Goal: Complete application form

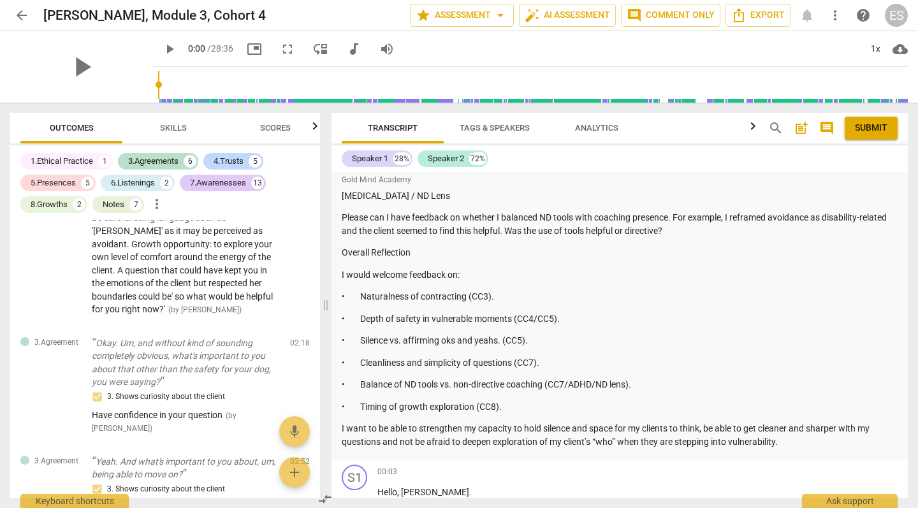
scroll to position [1517, 0]
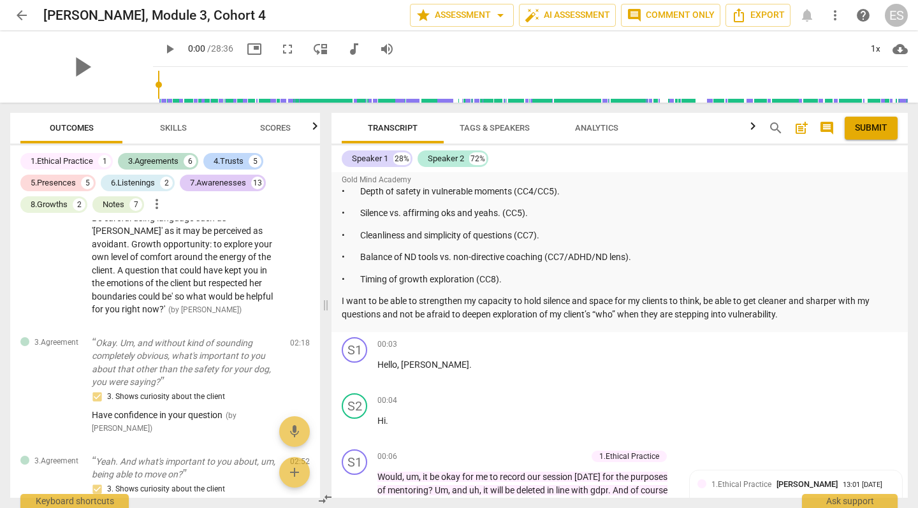
click at [791, 295] on p "I want to be able to strengthen my capacity to hold silence and space for my cl…" at bounding box center [620, 308] width 556 height 26
click at [780, 295] on p "I want to be able to strengthen my capacity to hold silence and space for my cl…" at bounding box center [620, 308] width 556 height 26
click at [802, 128] on span "post_add" at bounding box center [801, 128] width 15 height 15
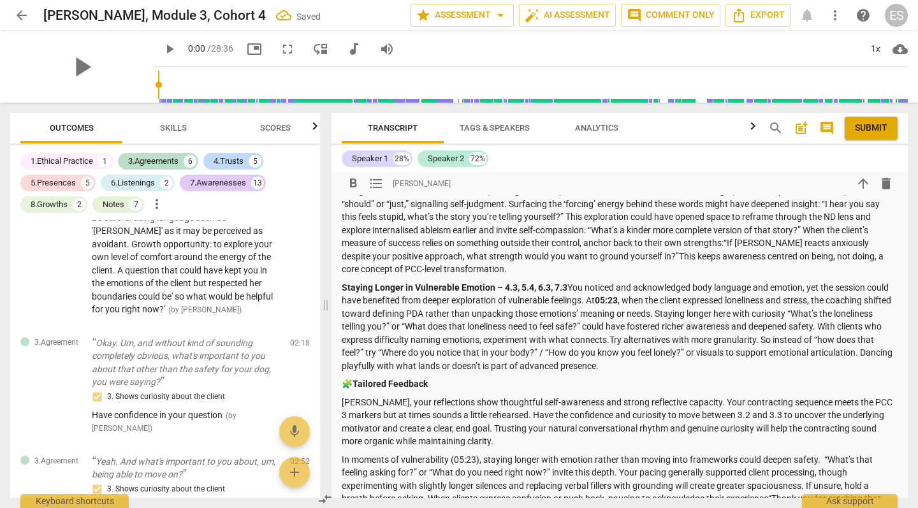
scroll to position [2148, 0]
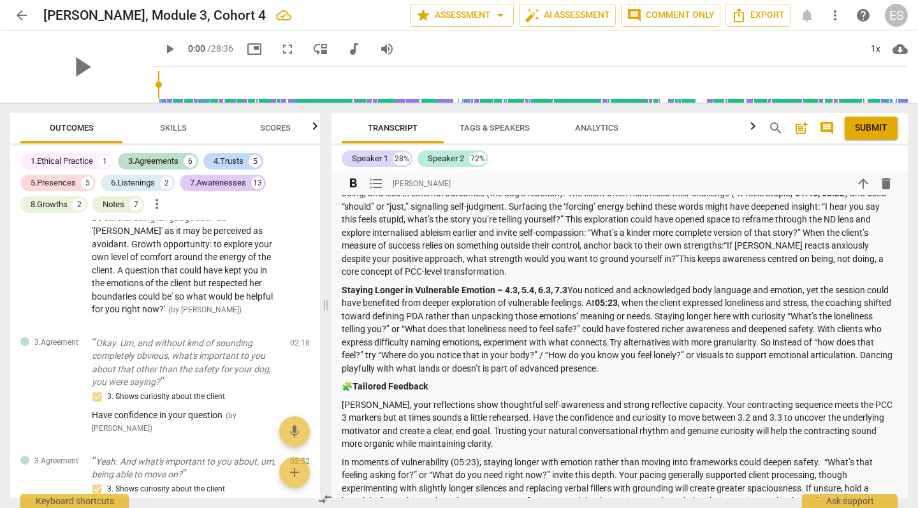
drag, startPoint x: 624, startPoint y: 272, endPoint x: 647, endPoint y: 272, distance: 23.6
click at [647, 284] on p "Staying Longer in Vulnerable Emotion – 4.3, 5.4, 6.3, 7.3 You noticed and ackno…" at bounding box center [620, 330] width 556 height 92
click at [597, 311] on p "Staying Longer in Vulnerable Emotion – 4.3, 5.4, 6.3, 7.3 You noticed and ackno…" at bounding box center [620, 330] width 556 height 92
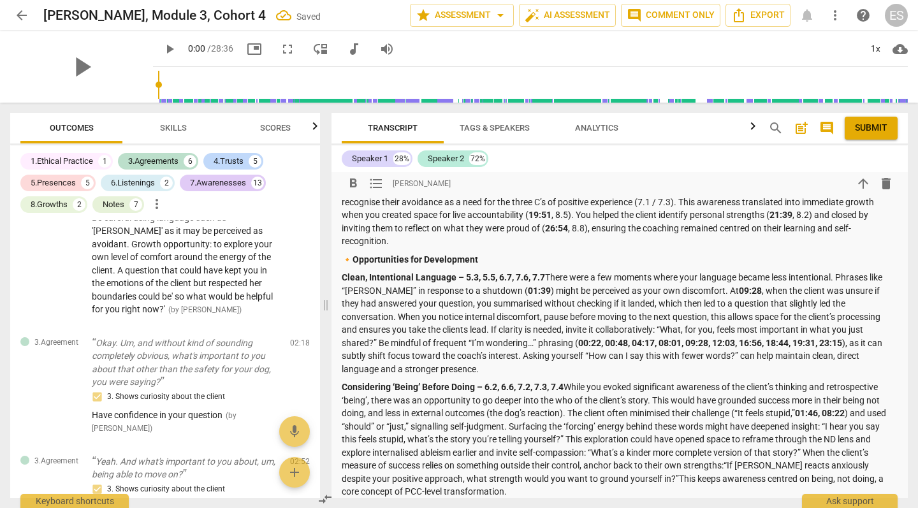
scroll to position [1925, 0]
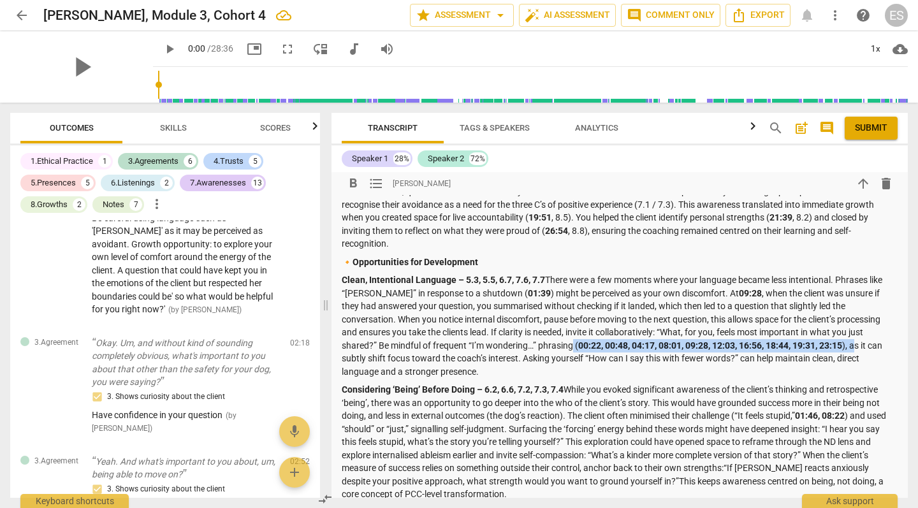
drag, startPoint x: 525, startPoint y: 318, endPoint x: 809, endPoint y: 317, distance: 284.4
click at [809, 317] on p "Clean, Intentional Language – 5.3, 5.5, 6.7, 7.6, 7.7 There were a few moments …" at bounding box center [620, 326] width 556 height 105
click at [545, 275] on strong "Clean, Intentional Language – 5.3, 5.5, 6.7, 7.6, 7.7" at bounding box center [443, 280] width 203 height 10
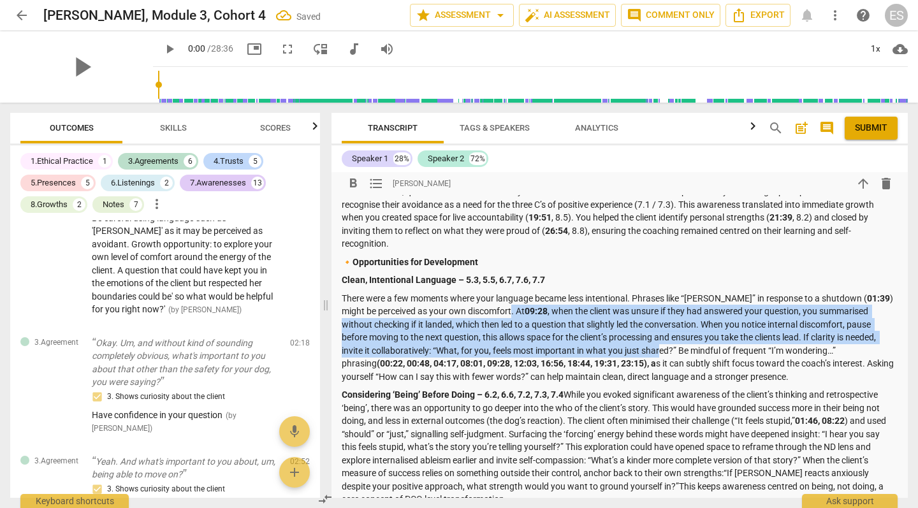
drag, startPoint x: 513, startPoint y: 283, endPoint x: 661, endPoint y: 327, distance: 154.8
click at [661, 327] on p "There were a few moments where your language became less intentional. Phrases l…" at bounding box center [620, 338] width 556 height 92
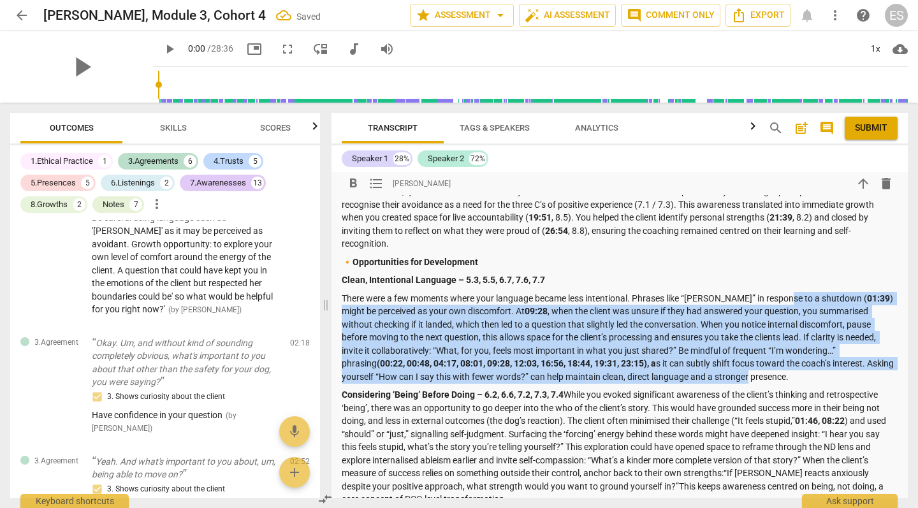
drag, startPoint x: 782, startPoint y: 269, endPoint x: 748, endPoint y: 353, distance: 90.1
click at [748, 353] on p "There were a few moments where your language became less intentional. Phrases l…" at bounding box center [620, 338] width 556 height 92
click at [650, 323] on p "There were a few moments where your language became less intentional. Phrases l…" at bounding box center [620, 338] width 556 height 92
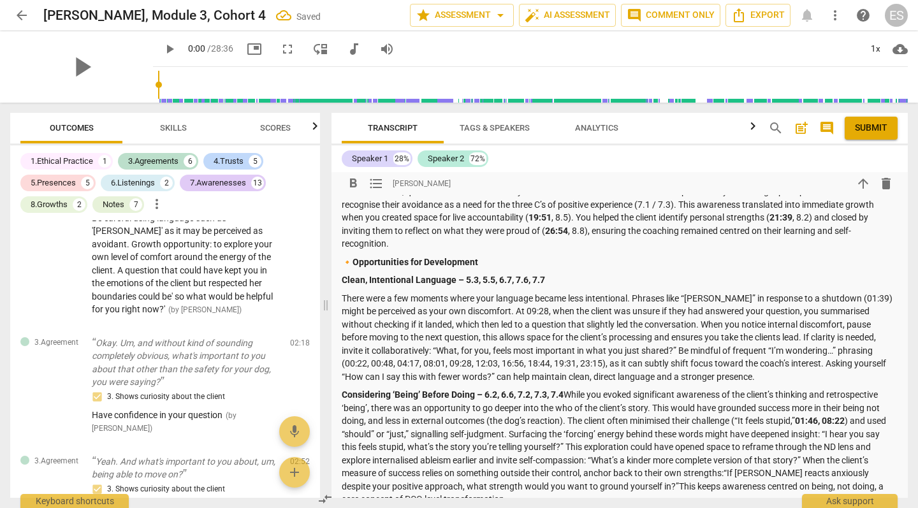
scroll to position [2031, 0]
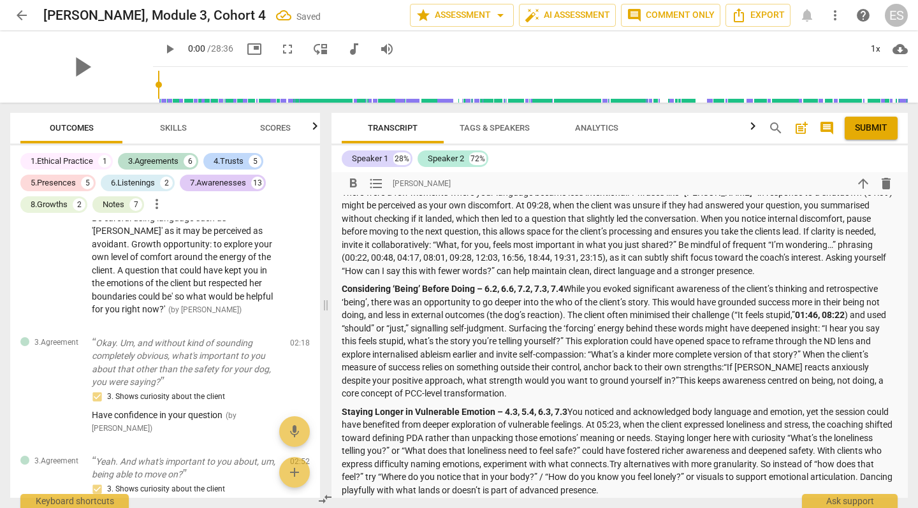
click at [568, 283] on p "Considering ‘Being’ Before Doing – 6.2, 6.6, 7.2, 7.3, 7.4 While you evoked sig…" at bounding box center [620, 342] width 556 height 118
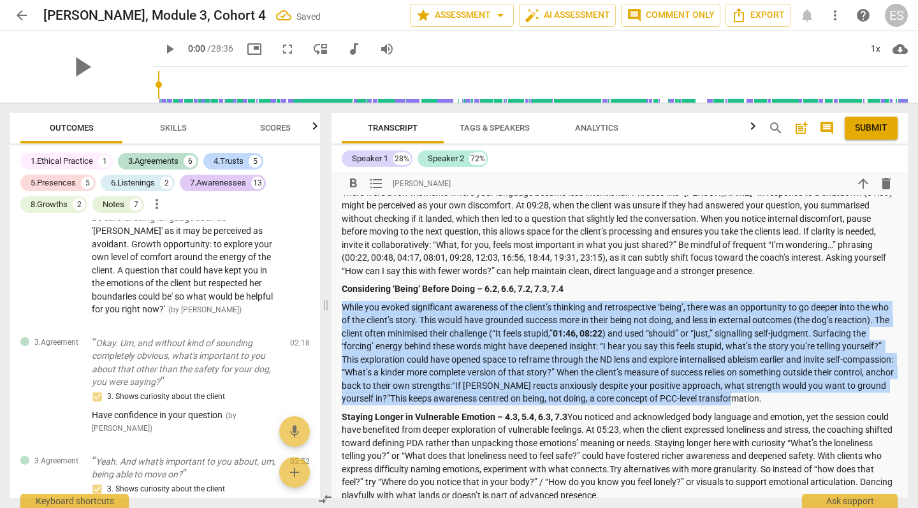
drag, startPoint x: 344, startPoint y: 279, endPoint x: 846, endPoint y: 371, distance: 510.8
click at [846, 371] on p "While you evoked significant awareness of the client’s thinking and retrospecti…" at bounding box center [620, 353] width 556 height 105
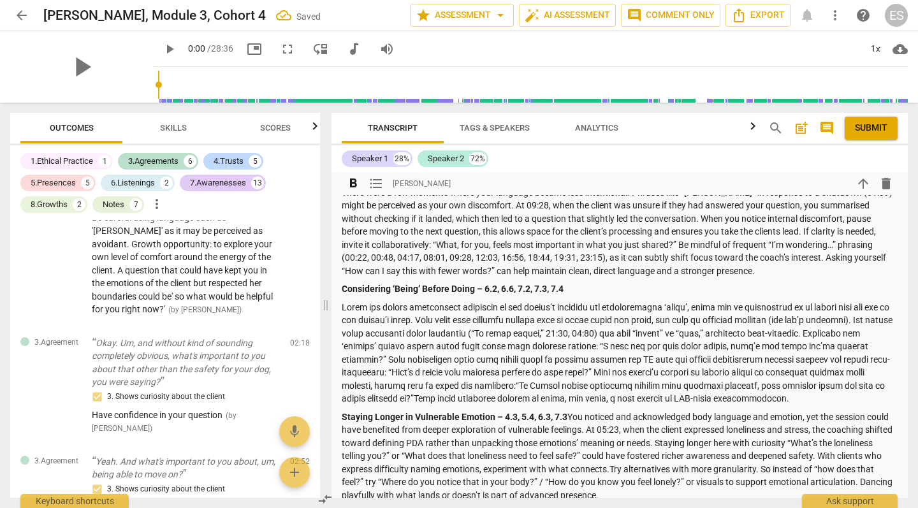
click at [571, 411] on p "Staying Longer in Vulnerable Emotion – 4.3, 5.4, 6.3, 7.3 You noticed and ackno…" at bounding box center [620, 457] width 556 height 92
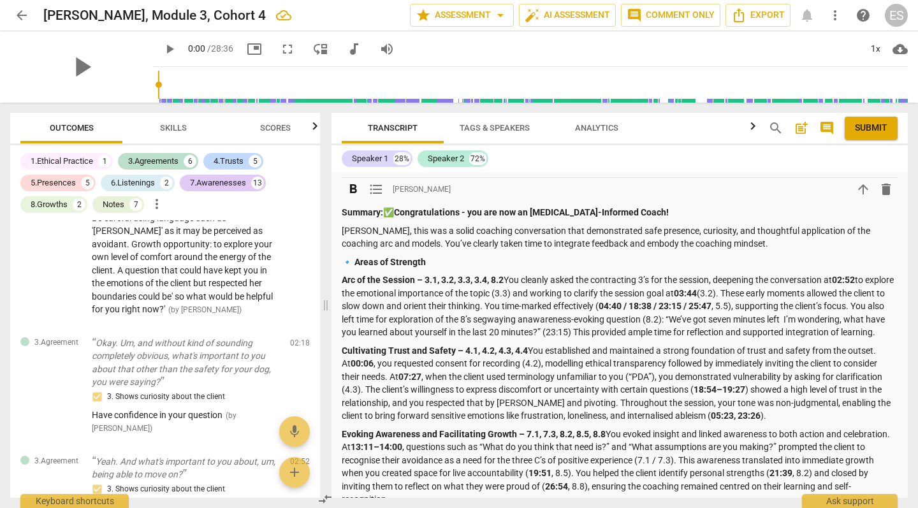
scroll to position [1671, 0]
click at [510, 272] on p "Arc of the Session – 3.1, 3.2, 3.3, 3.4, 8.2 You cleanly asked the contracting …" at bounding box center [620, 305] width 556 height 66
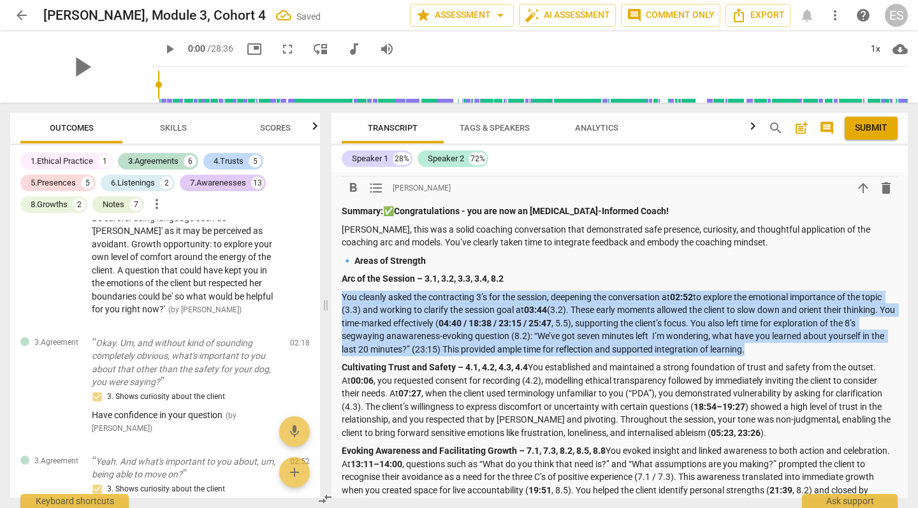
drag, startPoint x: 342, startPoint y: 264, endPoint x: 758, endPoint y: 311, distance: 417.8
click at [758, 311] on p "You cleanly asked the contracting 3’s for the session, deepening the conversati…" at bounding box center [620, 324] width 556 height 66
click at [483, 291] on p "You cleanly asked the contracting 3’s for the session, deepening the conversati…" at bounding box center [620, 324] width 556 height 66
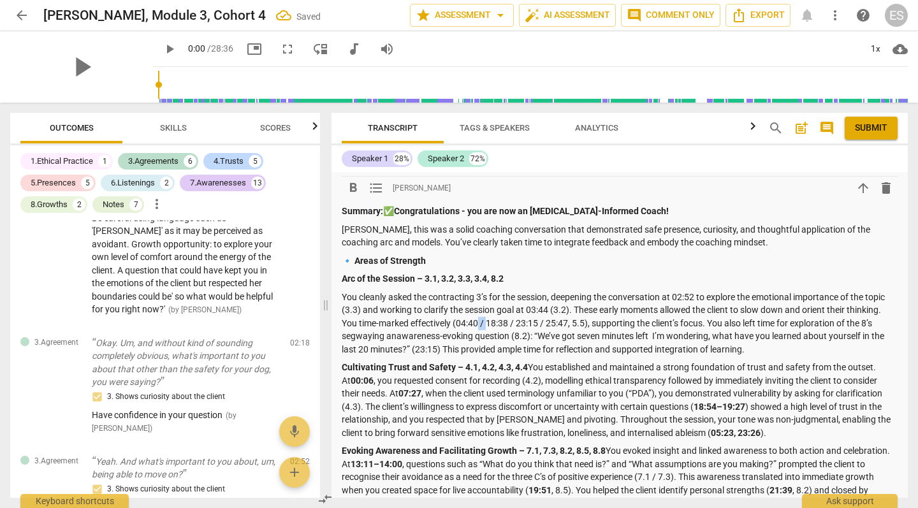
drag, startPoint x: 488, startPoint y: 288, endPoint x: 480, endPoint y: 289, distance: 9.0
click at [480, 291] on p "You cleanly asked the contracting 3’s for the session, deepening the conversati…" at bounding box center [620, 324] width 556 height 66
click at [511, 291] on p "You cleanly asked the contracting 3’s for the session, deepening the conversati…" at bounding box center [620, 324] width 556 height 66
click at [539, 291] on p "You cleanly asked the contracting 3’s for the session, deepening the conversati…" at bounding box center [620, 324] width 556 height 66
click at [560, 291] on p "You cleanly asked the contracting 3’s for the session, deepening the conversati…" at bounding box center [620, 324] width 556 height 66
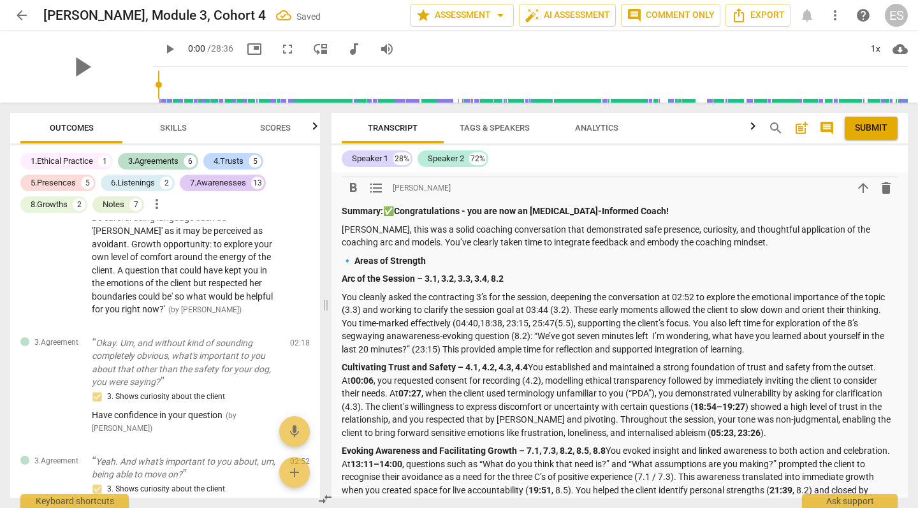
click at [494, 303] on p "You cleanly asked the contracting 3’s for the session, deepening the conversati…" at bounding box center [620, 324] width 556 height 66
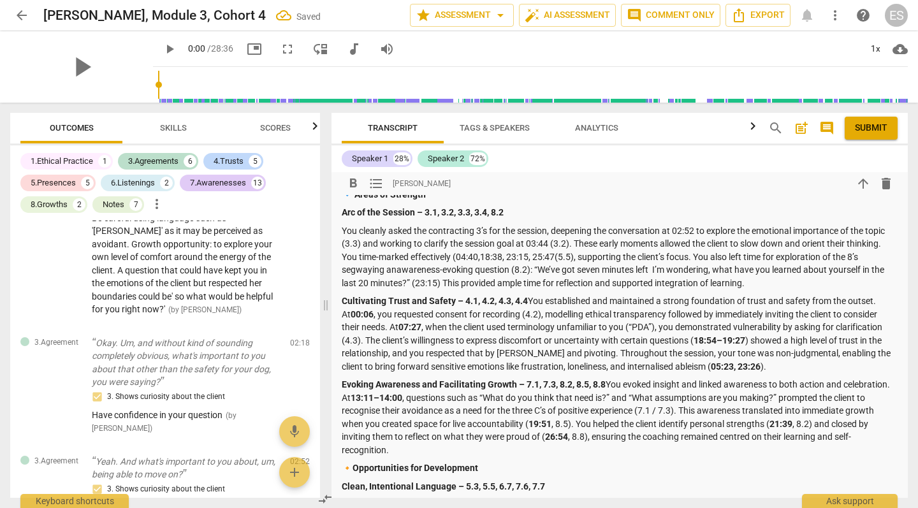
scroll to position [1740, 0]
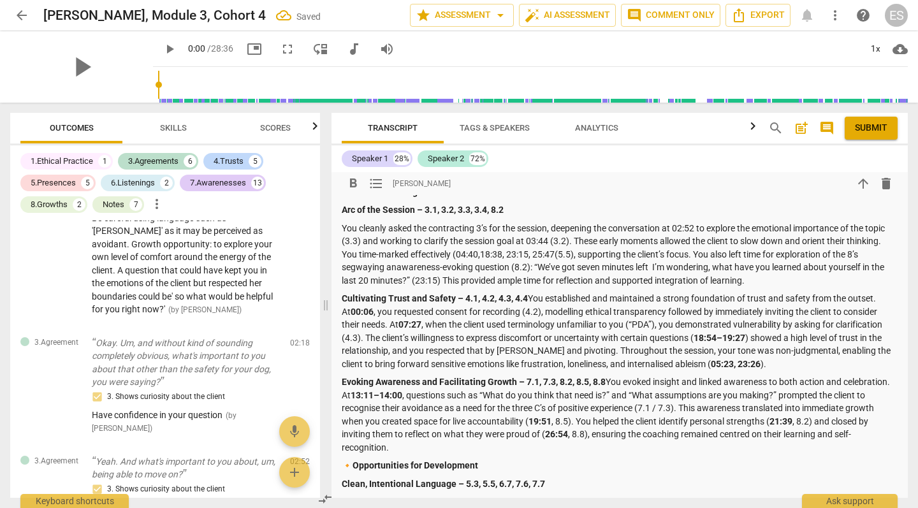
click at [532, 292] on p "Cultivating Trust and Safety – 4.1, 4.2, 4.3, 4.4 You established and maintaine…" at bounding box center [620, 331] width 556 height 78
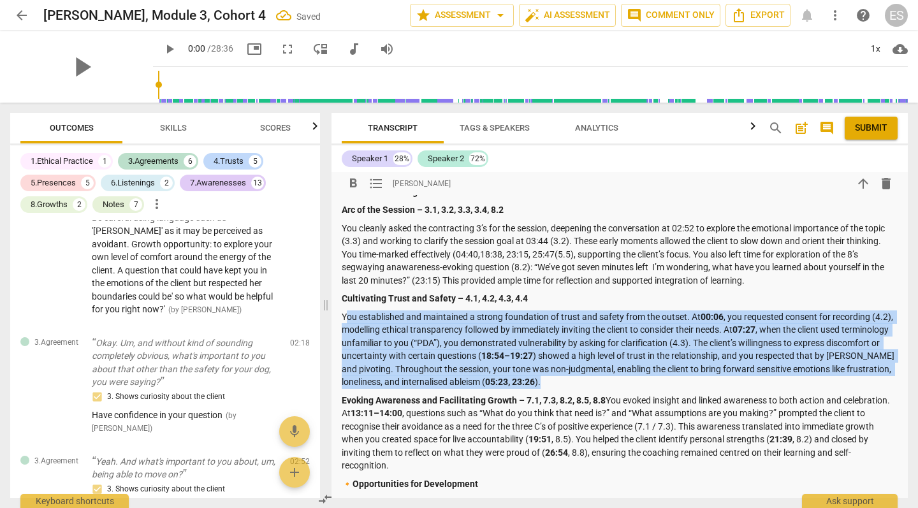
drag, startPoint x: 344, startPoint y: 283, endPoint x: 624, endPoint y: 340, distance: 285.8
click at [624, 340] on p "You established and maintained a strong foundation of trust and safety from the…" at bounding box center [620, 350] width 556 height 78
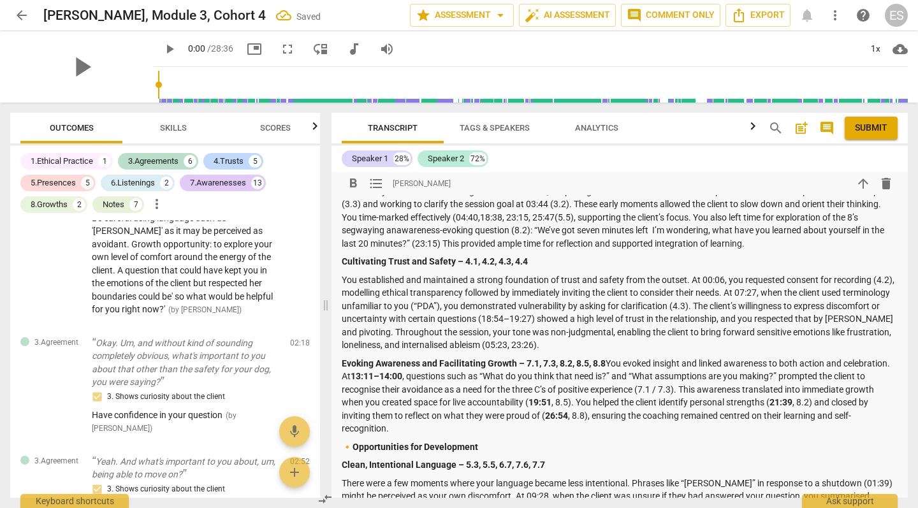
scroll to position [1824, 0]
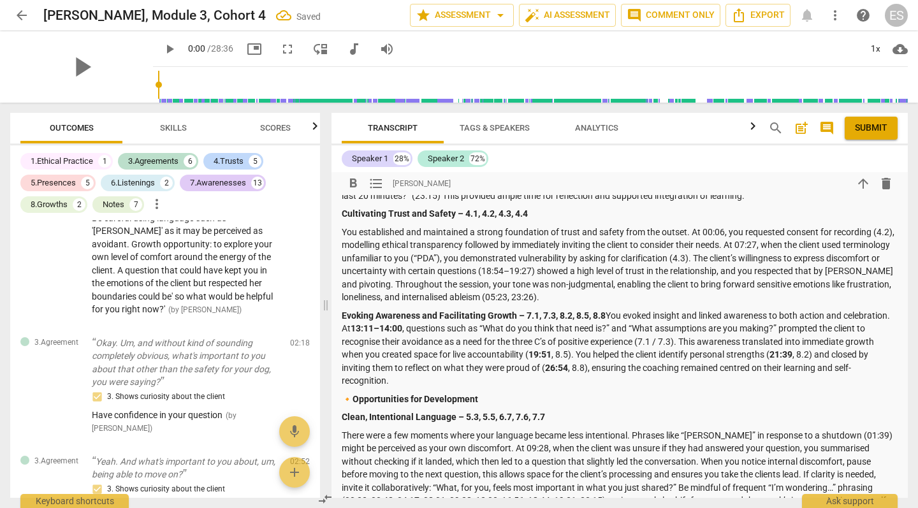
click at [609, 309] on p "Evoking Awareness and Facilitating Growth – 7.1, 7.3, 8.2, 8.5, 8.8 You evoked …" at bounding box center [620, 348] width 556 height 78
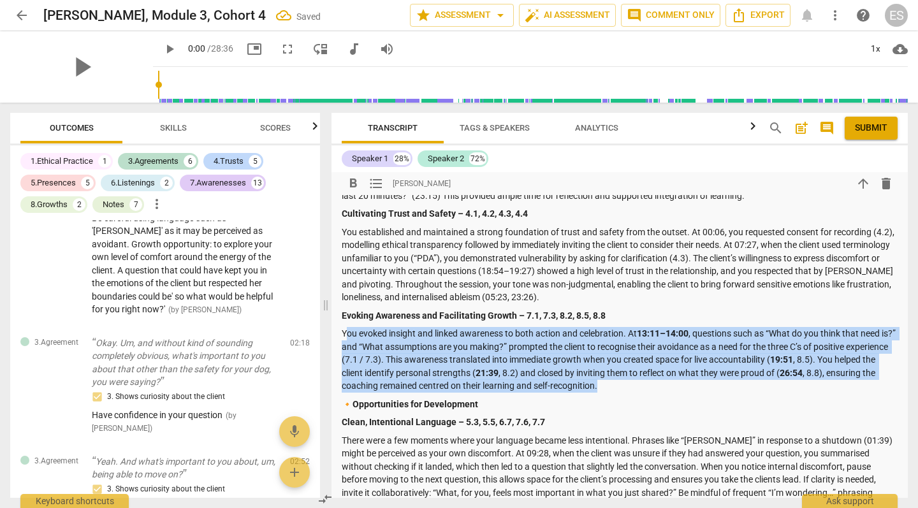
drag, startPoint x: 654, startPoint y: 349, endPoint x: 346, endPoint y: 296, distance: 311.9
click at [346, 327] on p "You evoked insight and linked awareness to both action and celebration. At 13:1…" at bounding box center [620, 360] width 556 height 66
drag, startPoint x: 342, startPoint y: 297, endPoint x: 657, endPoint y: 351, distance: 320.4
click at [657, 351] on p "You evoked insight and linked awareness to both action and celebration. At 13:1…" at bounding box center [620, 360] width 556 height 66
click at [529, 327] on p "You evoked insight and linked awareness to both action and celebration. At 13:1…" at bounding box center [620, 360] width 556 height 66
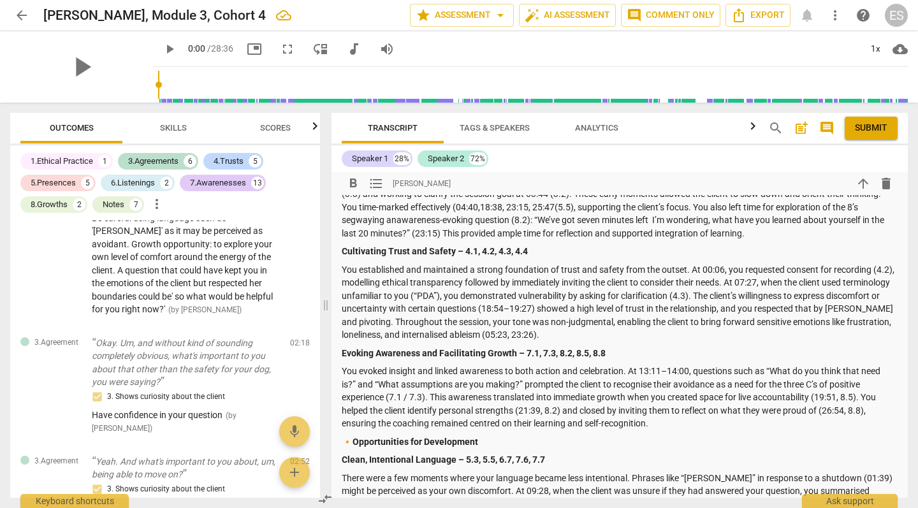
scroll to position [1801, 0]
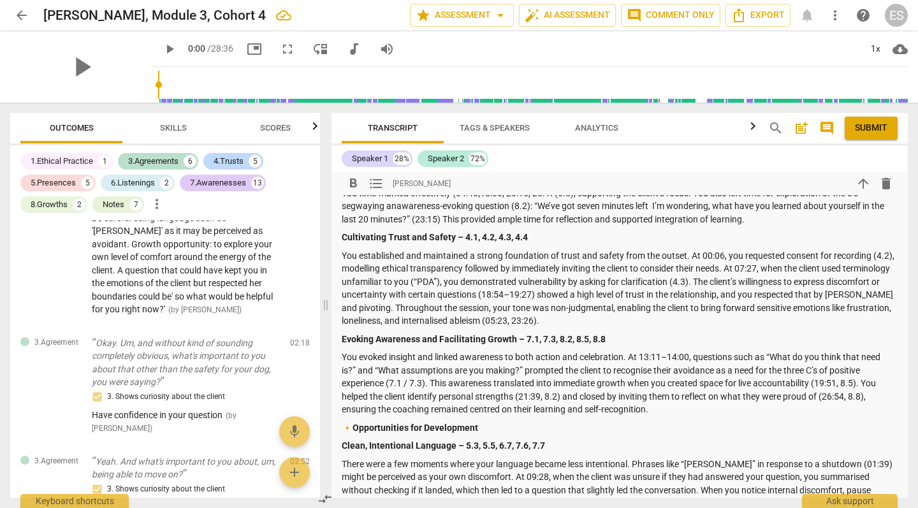
click at [745, 351] on p "You evoked insight and linked awareness to both action and celebration. At 13:1…" at bounding box center [620, 384] width 556 height 66
drag, startPoint x: 832, startPoint y: 329, endPoint x: 825, endPoint y: 330, distance: 7.0
click at [825, 351] on p "You evoked insight and linked awareness to both action and celebration. At 13:1…" at bounding box center [620, 384] width 556 height 66
click at [821, 351] on p "You evoked insight and linked awareness to both action and celebration. At 13:1…" at bounding box center [620, 384] width 556 height 66
click at [770, 371] on p "You evoked insight and linked awareness to both action and celebration. At 13:1…" at bounding box center [620, 384] width 556 height 66
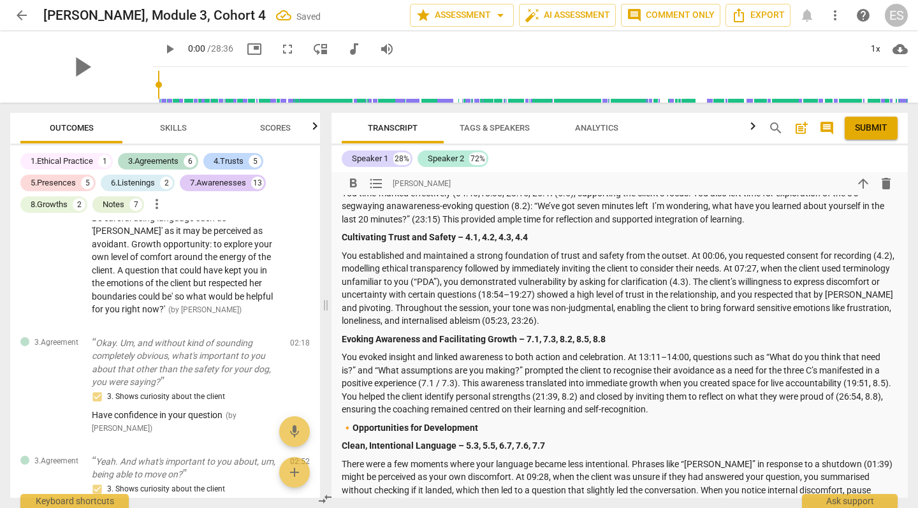
drag, startPoint x: 868, startPoint y: 126, endPoint x: 726, endPoint y: 286, distance: 213.2
click at [726, 282] on div "Transcript Tags & Speakers Analytics search post_add comment Submit Speaker 1 2…" at bounding box center [620, 305] width 576 height 385
click at [679, 371] on p "You evoked insight and linked awareness to both action and celebration. At 13:1…" at bounding box center [620, 384] width 556 height 66
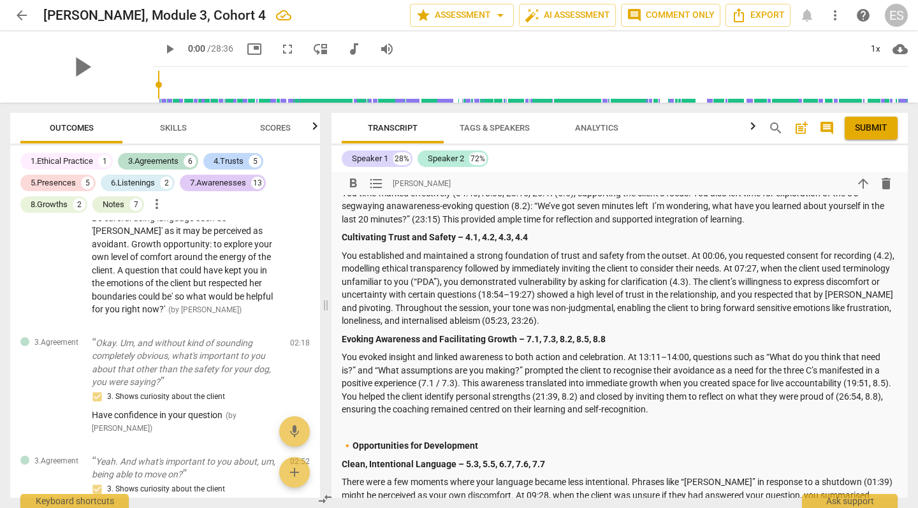
click at [520, 439] on p "🔸 Opportunities for Development" at bounding box center [620, 445] width 556 height 13
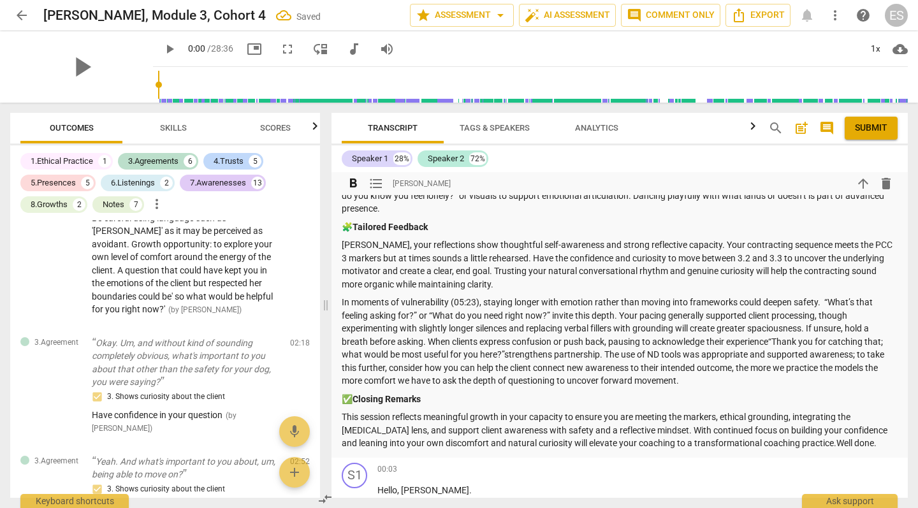
scroll to position [2273, 0]
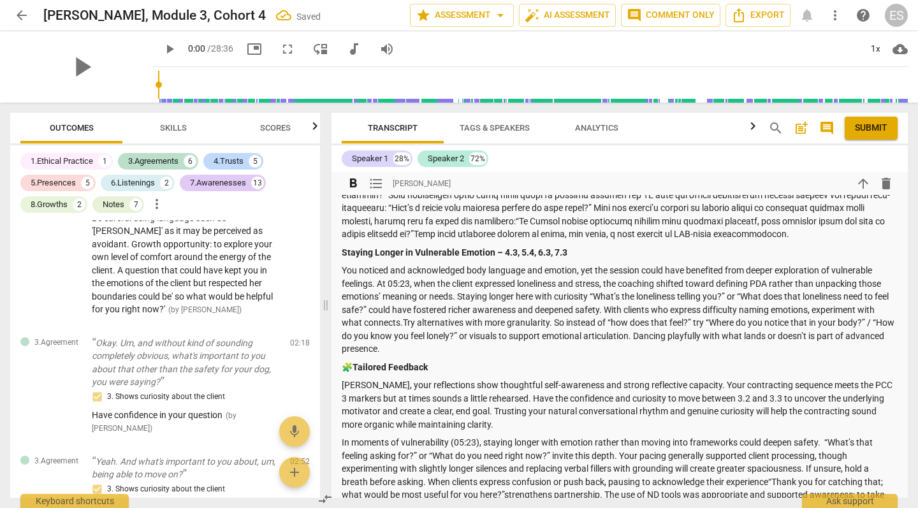
click at [432, 300] on p "You noticed and acknowledged body language and emotion, yet the session could h…" at bounding box center [620, 310] width 556 height 92
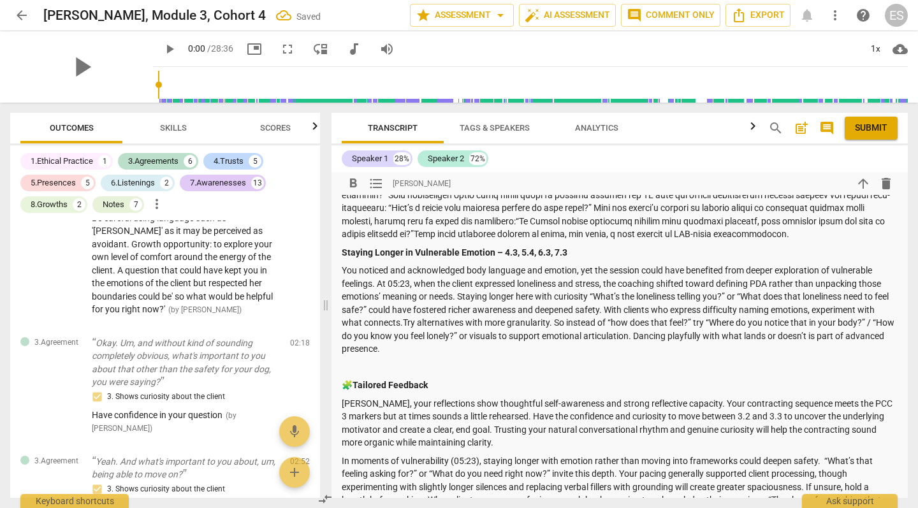
scroll to position [2458, 0]
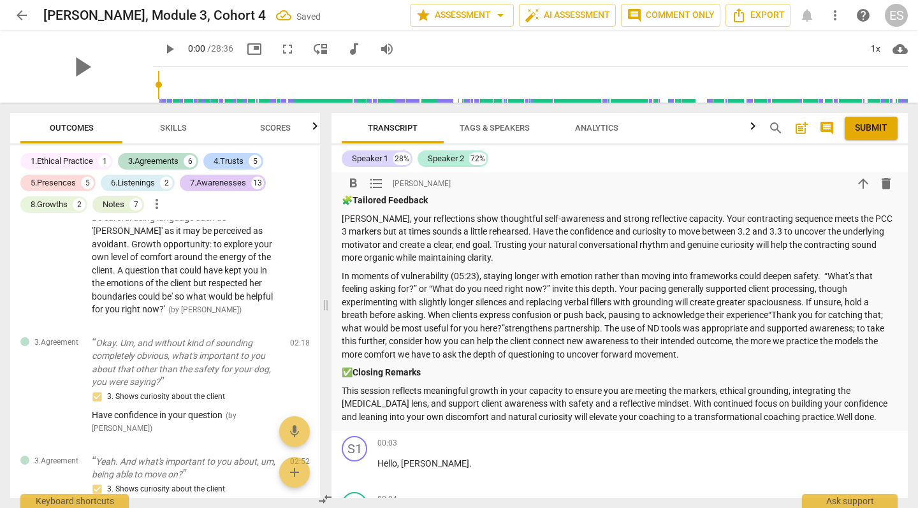
click at [686, 302] on p "In moments of vulnerability (05:23), staying longer with emotion rather than mo…" at bounding box center [620, 316] width 556 height 92
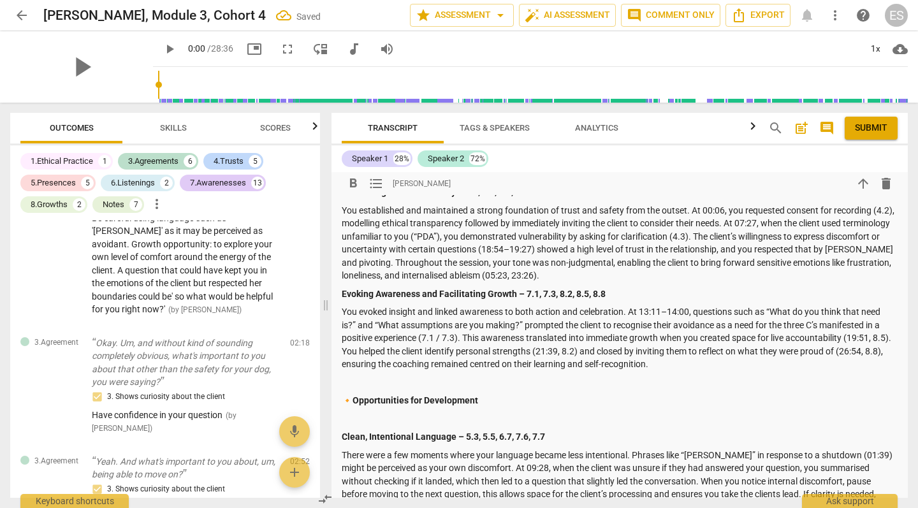
scroll to position [1792, 0]
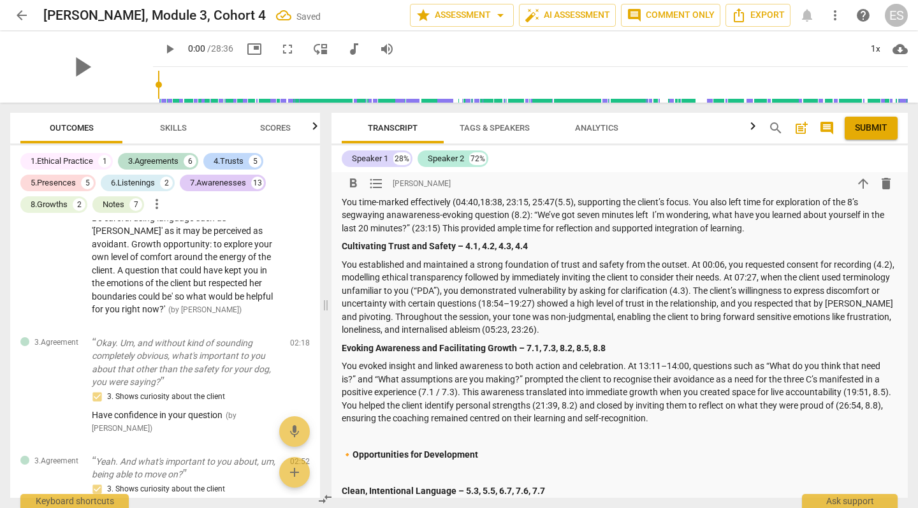
click at [432, 467] on p at bounding box center [620, 473] width 556 height 13
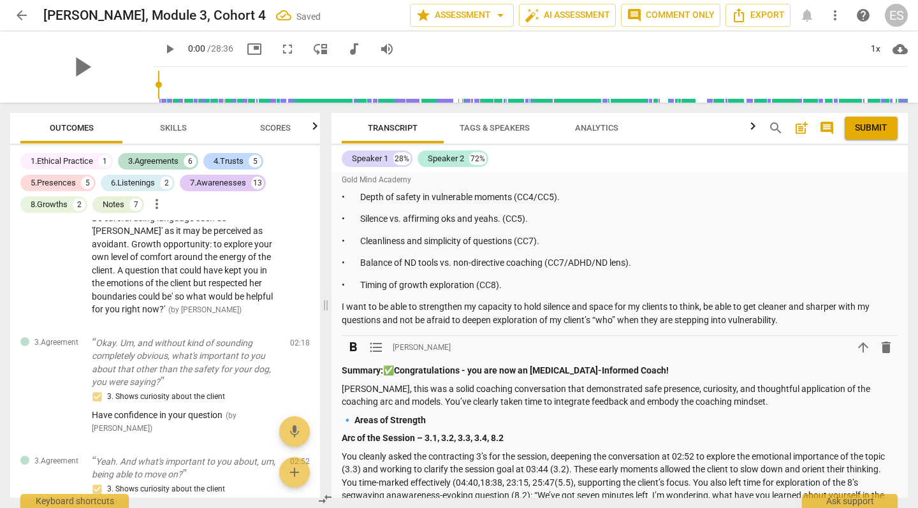
scroll to position [1496, 0]
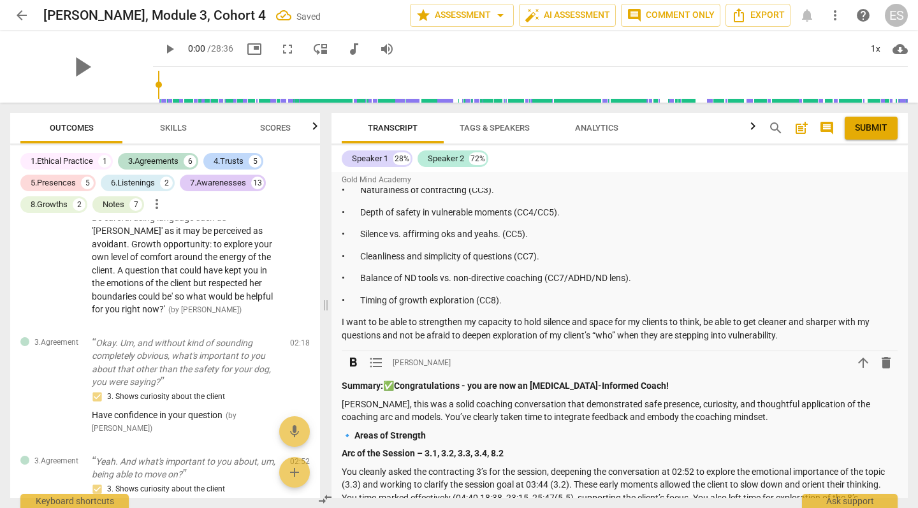
click at [733, 398] on p "[PERSON_NAME], this was a solid coaching conversation that demonstrated safe pr…" at bounding box center [620, 411] width 556 height 26
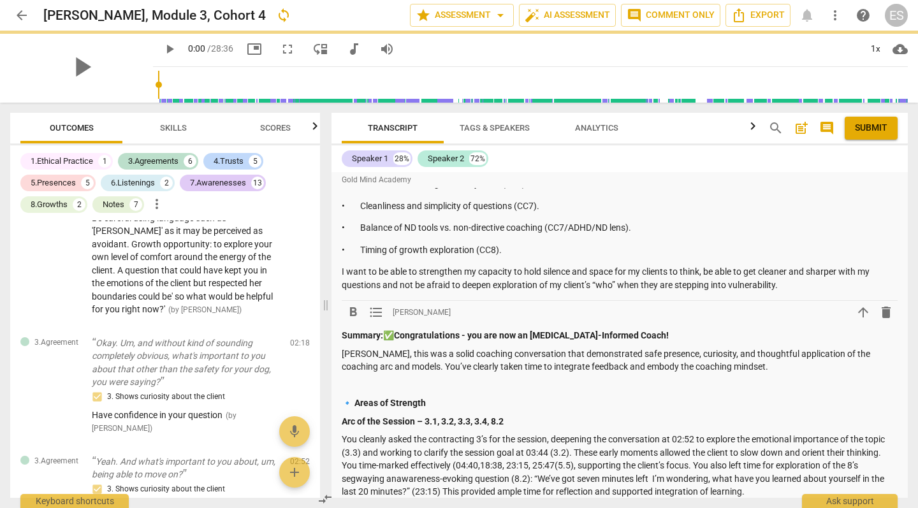
scroll to position [1581, 0]
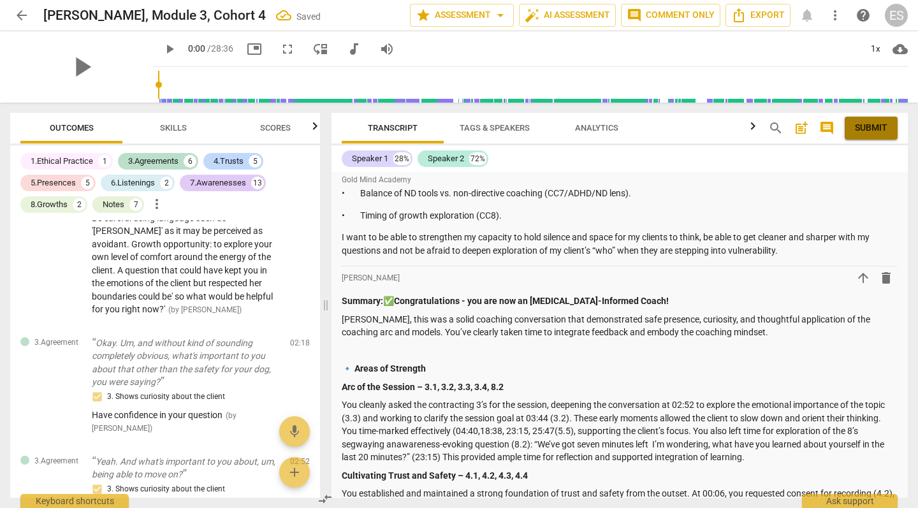
click at [876, 124] on span "Submit" at bounding box center [871, 128] width 33 height 13
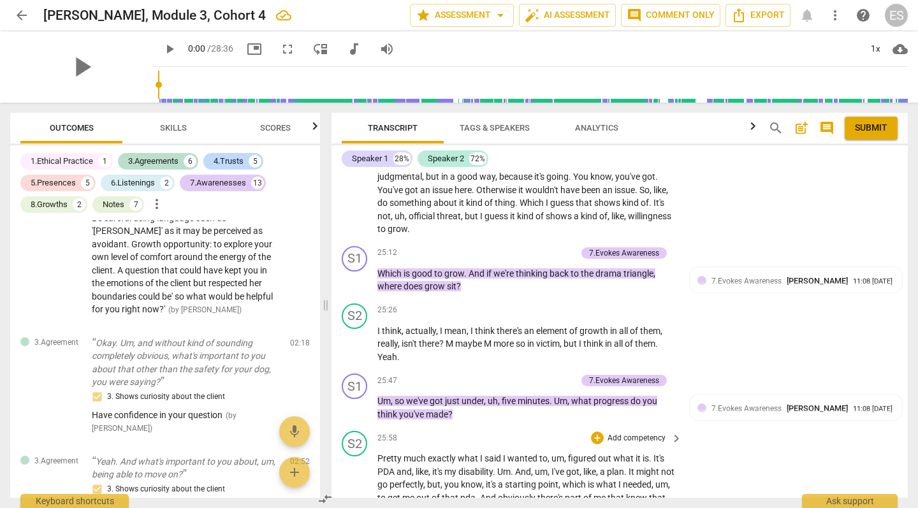
scroll to position [10067, 0]
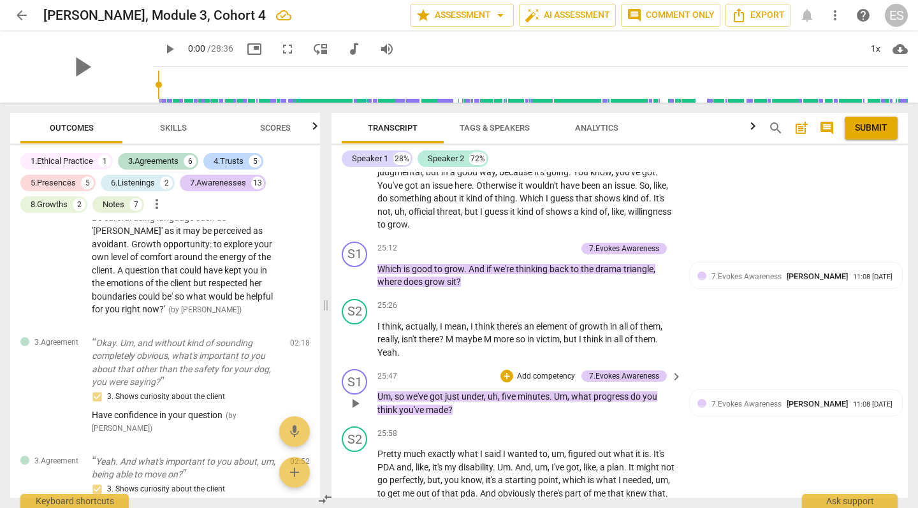
click at [529, 371] on p "Add competency" at bounding box center [546, 376] width 61 height 11
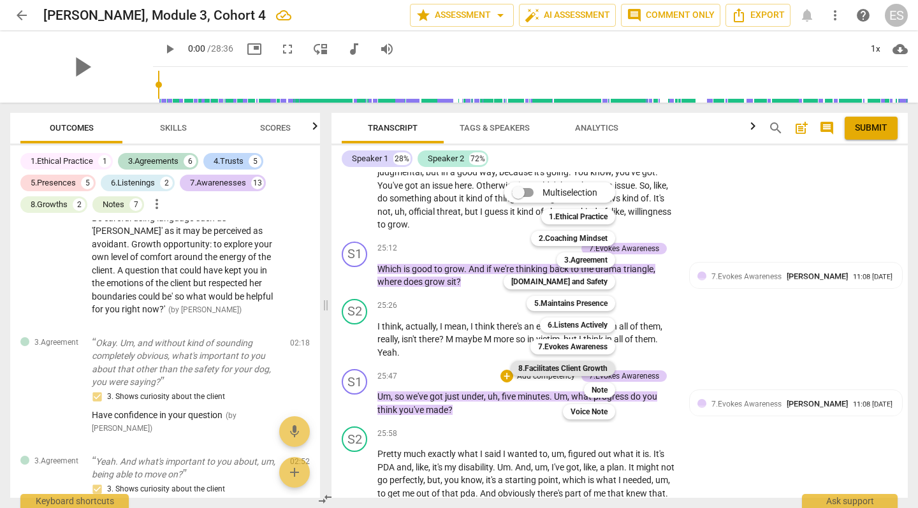
click at [579, 362] on b "8.Facilitates Client Growth" at bounding box center [562, 368] width 89 height 15
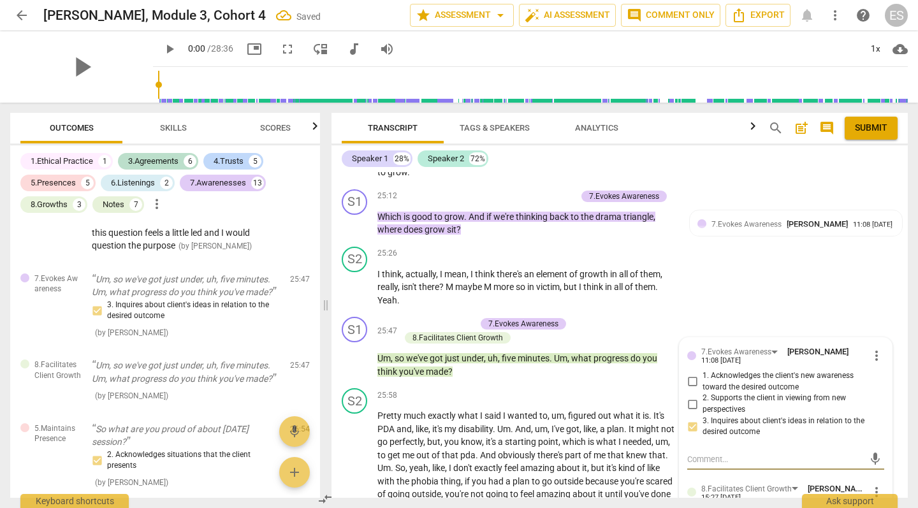
scroll to position [10144, 0]
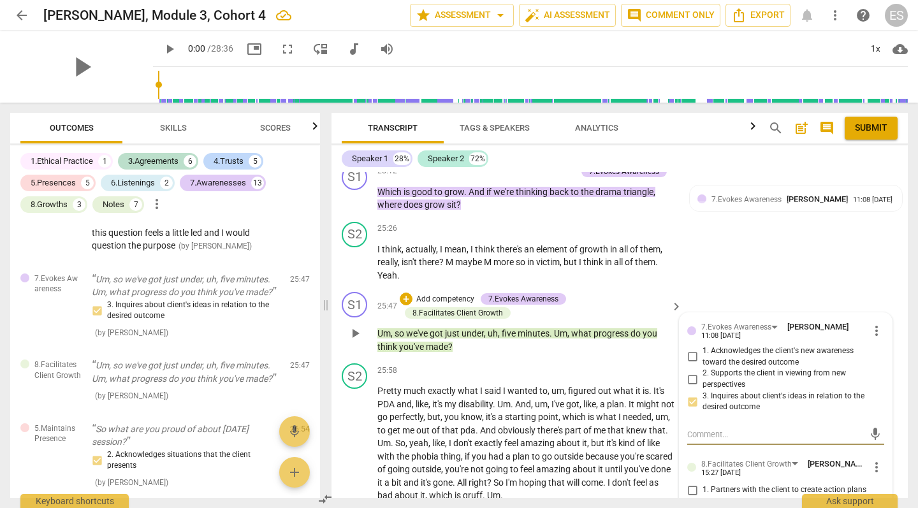
click at [691, 502] on input "2. Asks questions to support the client in translating awareness into action" at bounding box center [692, 509] width 20 height 15
checkbox input "true"
click at [510, 464] on span "going" at bounding box center [498, 469] width 24 height 10
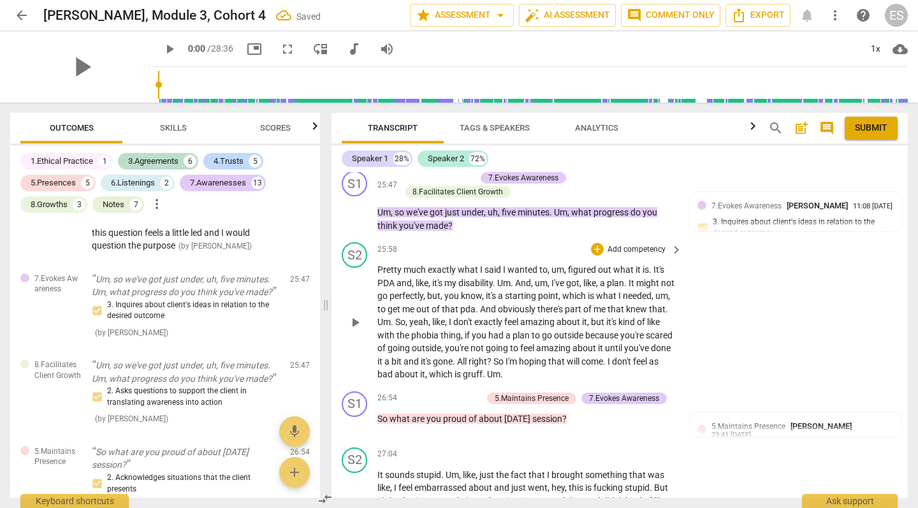
scroll to position [10279, 0]
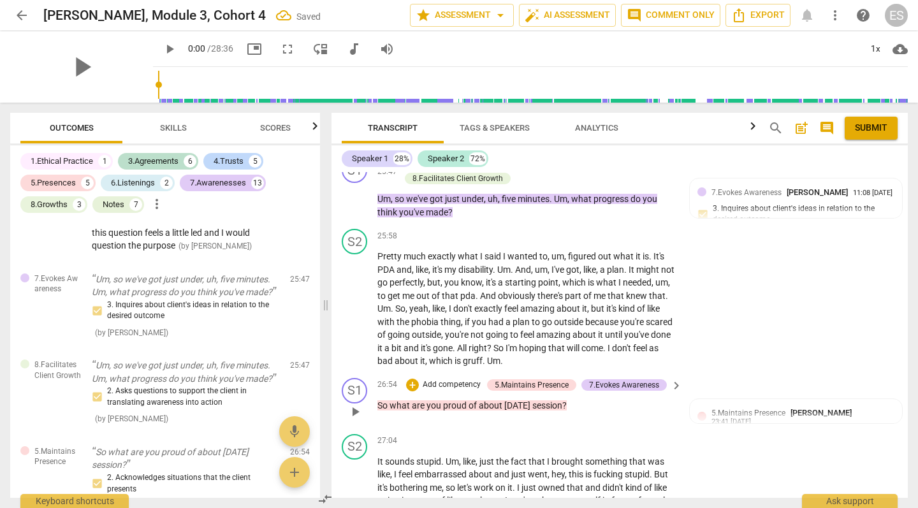
click at [458, 379] on p "Add competency" at bounding box center [452, 384] width 61 height 11
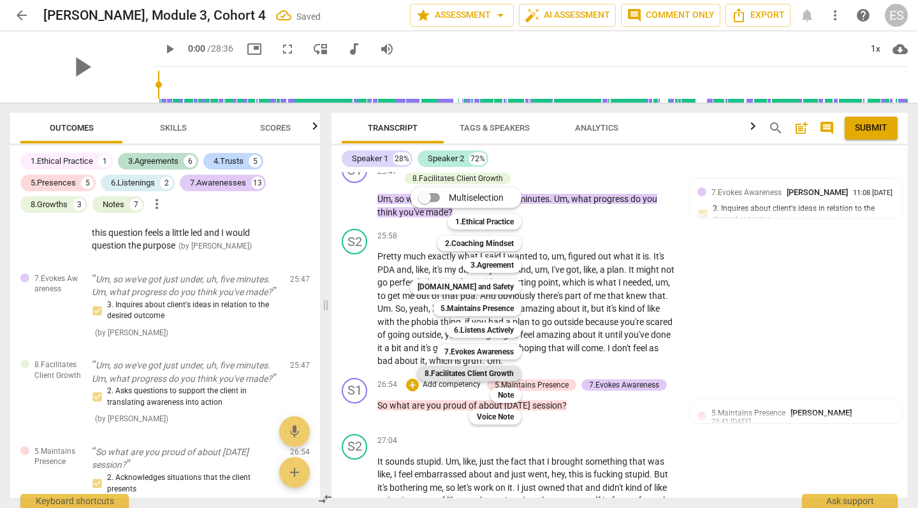
click at [490, 373] on b "8.Facilitates Client Growth" at bounding box center [469, 373] width 89 height 15
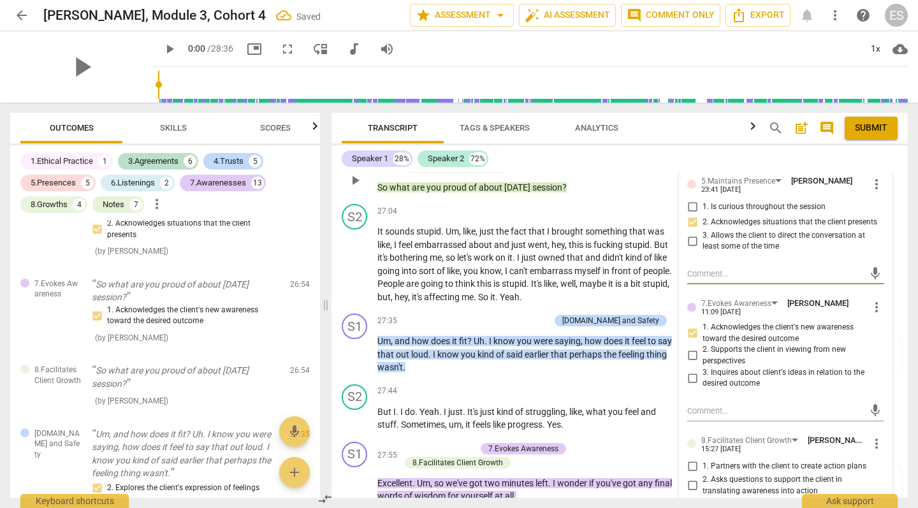
scroll to position [10527, 0]
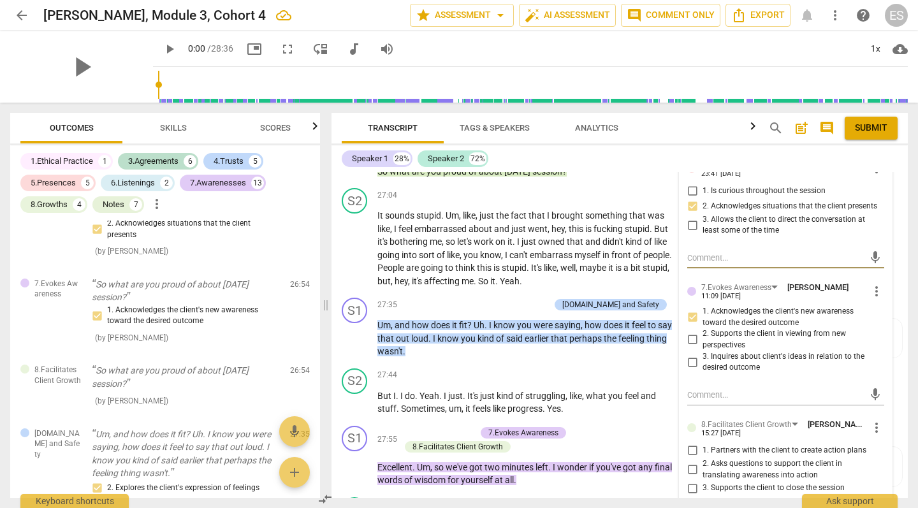
click at [694, 462] on input "2. Asks questions to support the client in translating awareness into action" at bounding box center [692, 469] width 20 height 15
checkbox input "true"
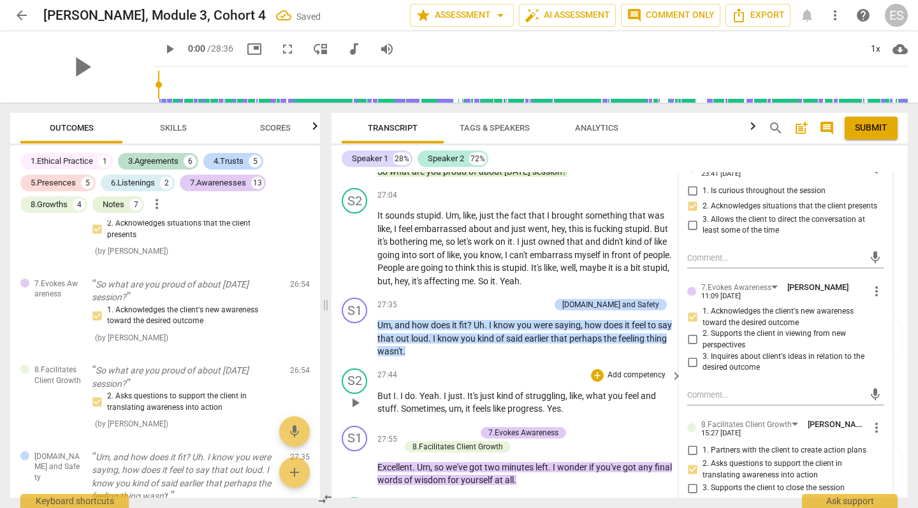
click at [535, 391] on span "struggling" at bounding box center [545, 396] width 40 height 10
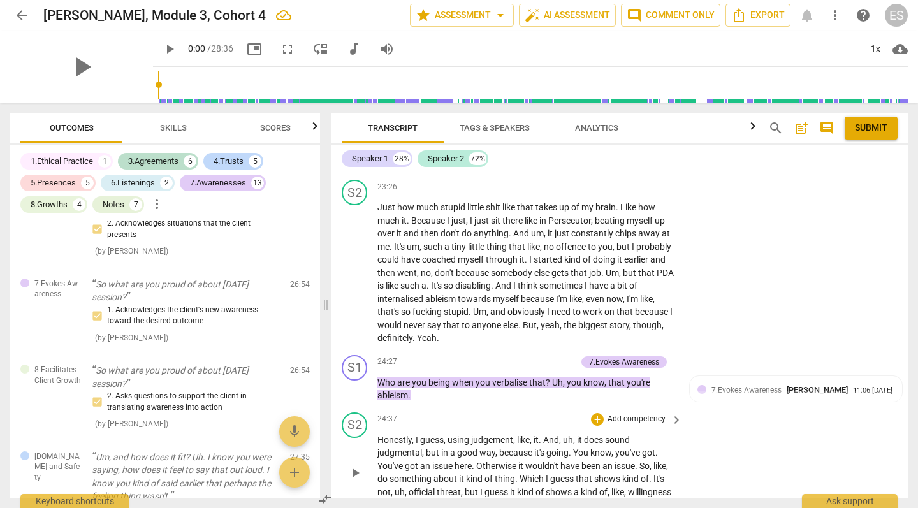
scroll to position [9784, 0]
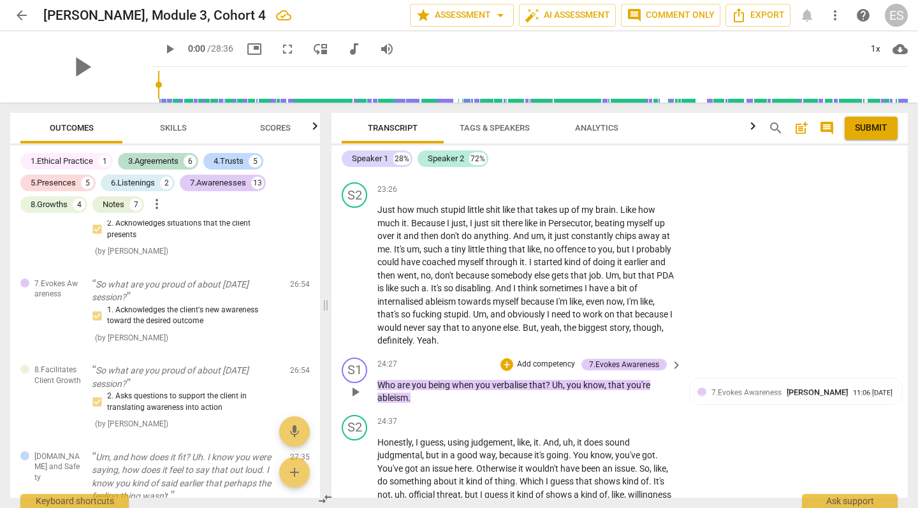
click at [531, 359] on p "Add competency" at bounding box center [546, 364] width 61 height 11
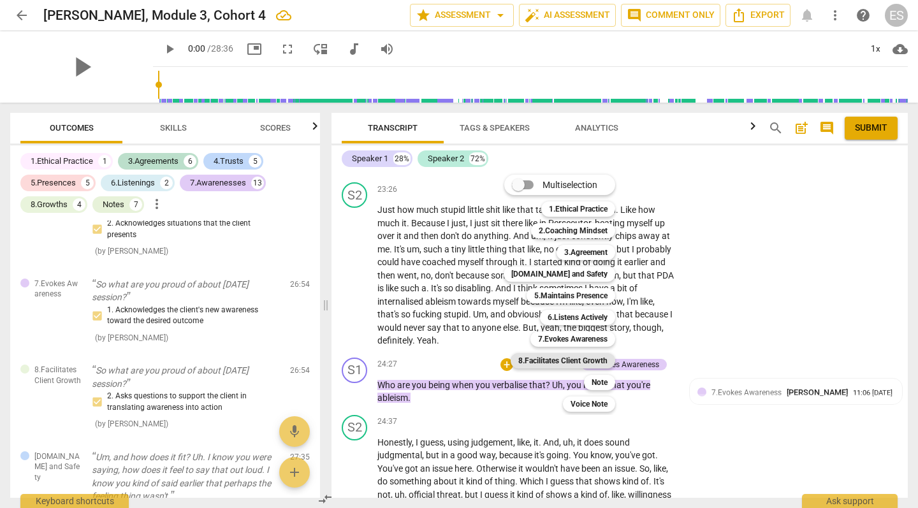
click at [542, 360] on b "8.Facilitates Client Growth" at bounding box center [562, 360] width 89 height 15
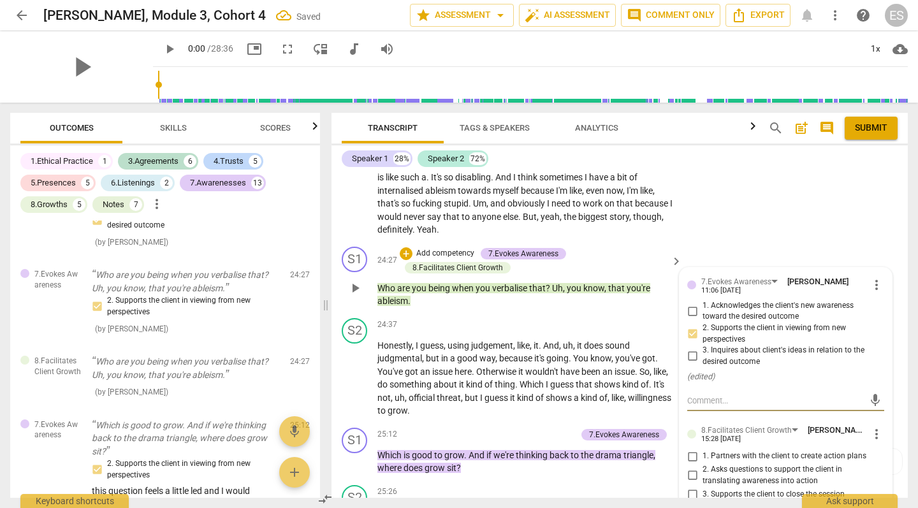
scroll to position [9897, 0]
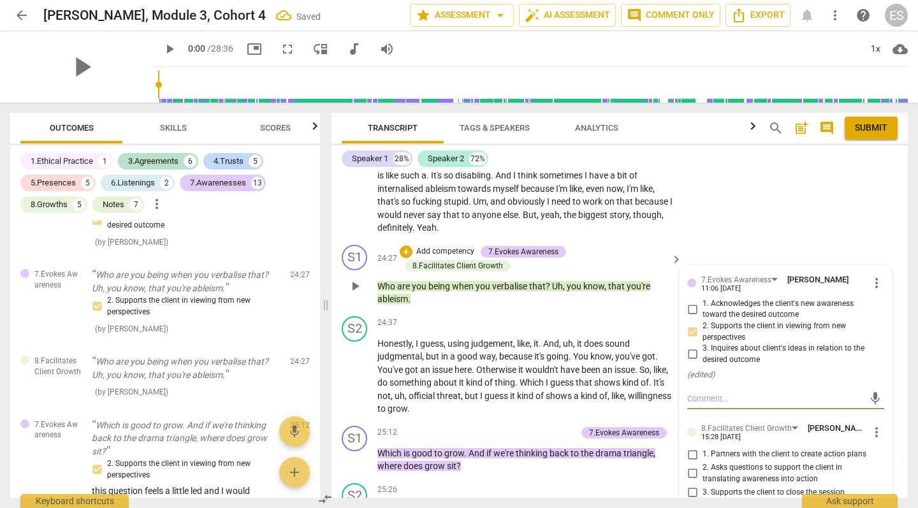
click at [691, 466] on input "2. Asks questions to support the client in translating awareness into action" at bounding box center [692, 473] width 20 height 15
checkbox input "true"
click at [581, 365] on span "have" at bounding box center [571, 370] width 21 height 10
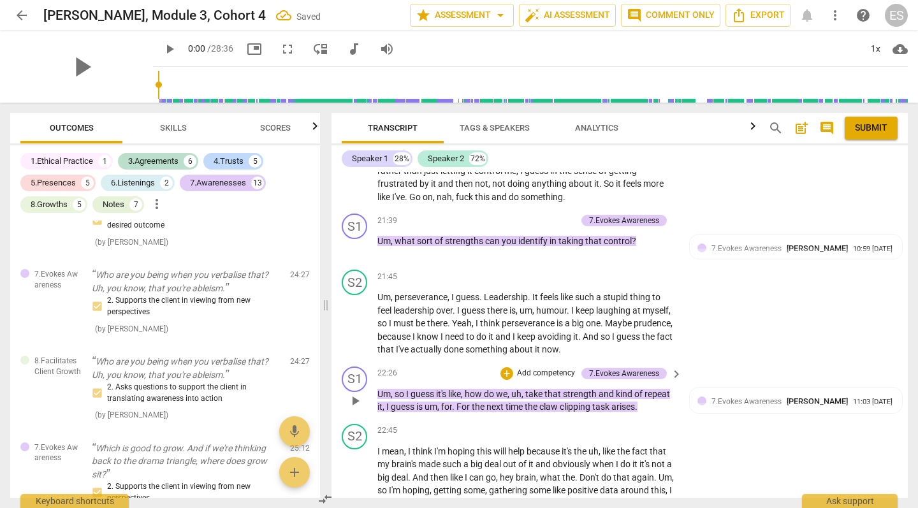
scroll to position [9382, 0]
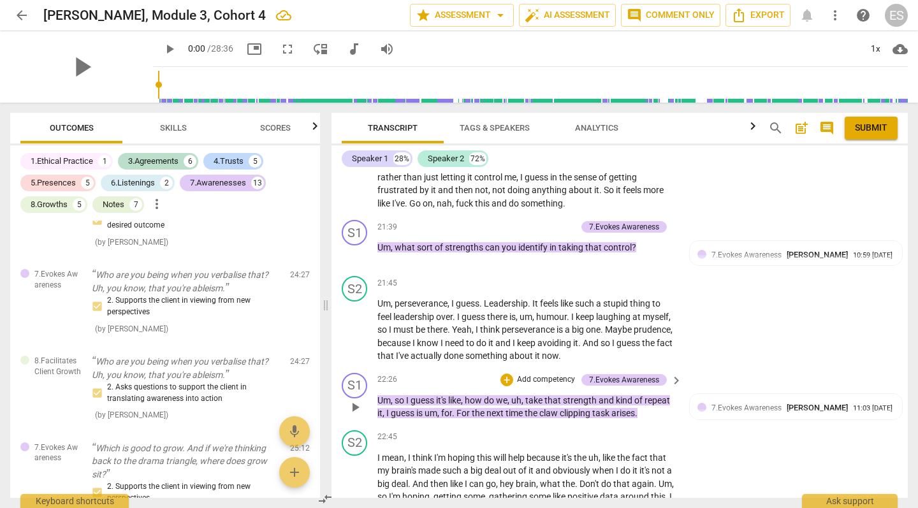
click at [527, 374] on p "Add competency" at bounding box center [546, 379] width 61 height 11
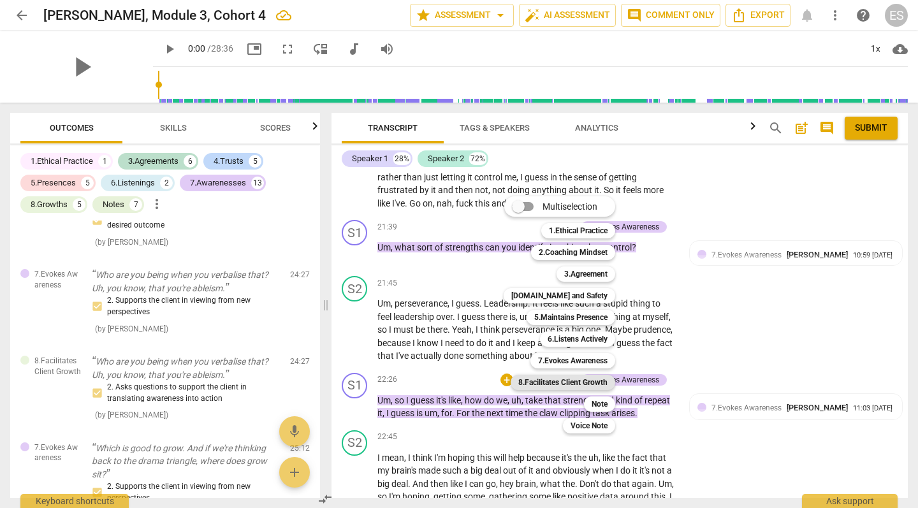
click at [570, 383] on b "8.Facilitates Client Growth" at bounding box center [562, 382] width 89 height 15
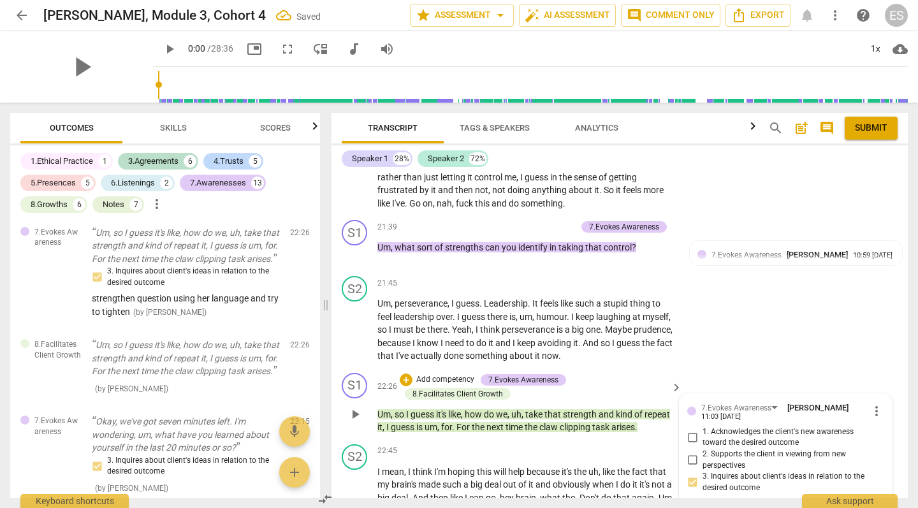
scroll to position [9557, 0]
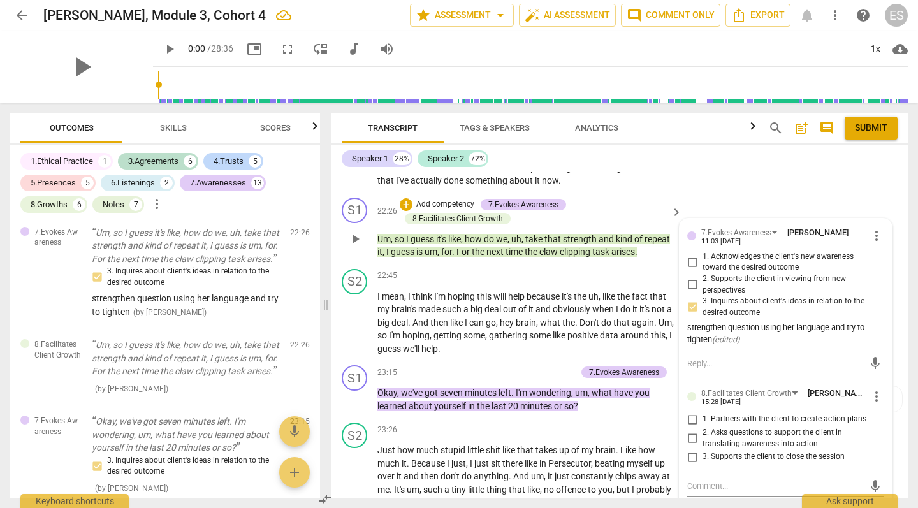
click at [691, 412] on input "1. Partners with the client to create action plans" at bounding box center [692, 419] width 20 height 15
checkbox input "true"
click at [520, 497] on span "through" at bounding box center [503, 502] width 34 height 10
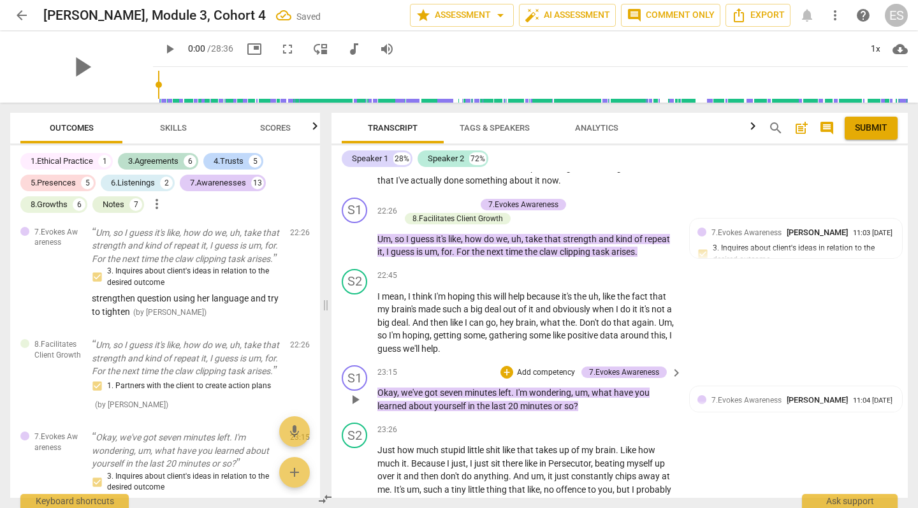
scroll to position [9550, 0]
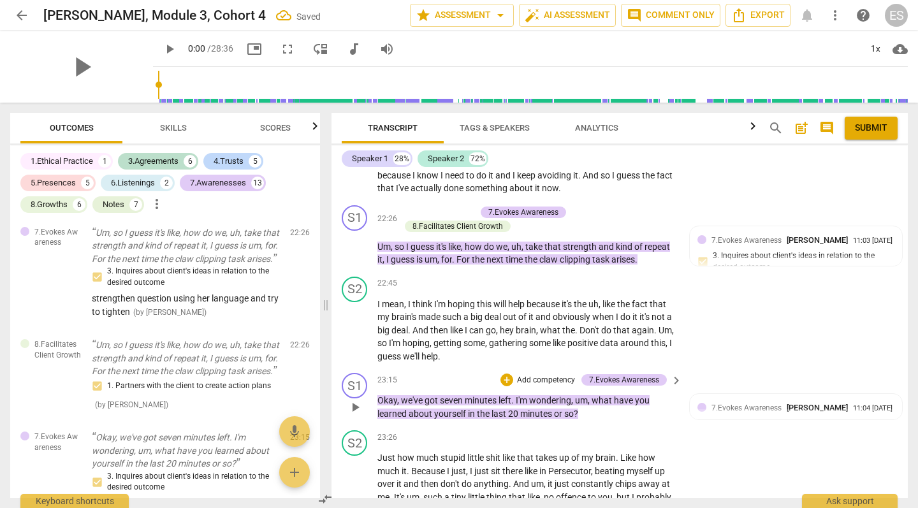
click at [534, 374] on div "+ Add competency" at bounding box center [539, 380] width 76 height 13
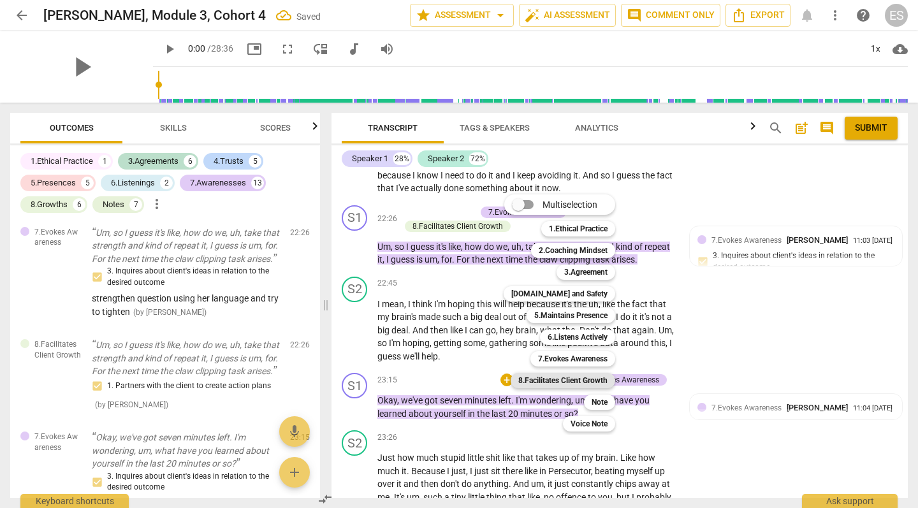
click at [547, 381] on b "8.Facilitates Client Growth" at bounding box center [562, 380] width 89 height 15
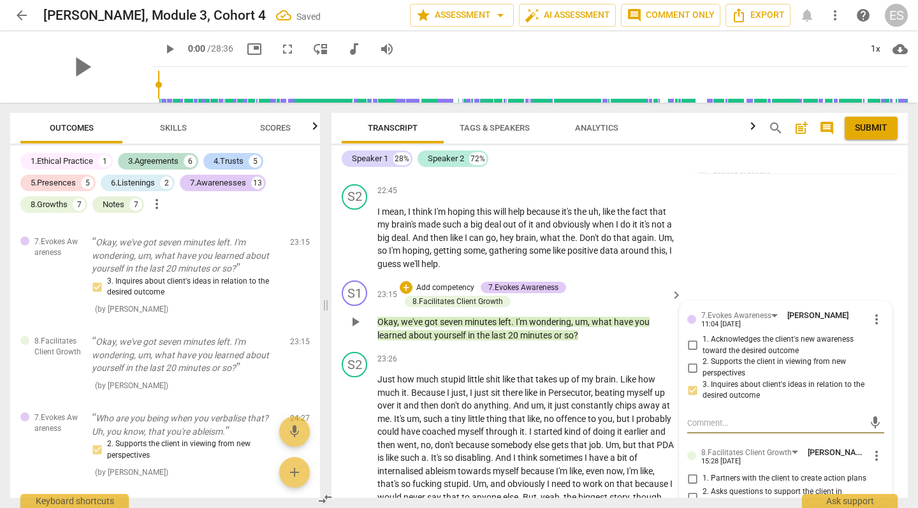
scroll to position [9652, 0]
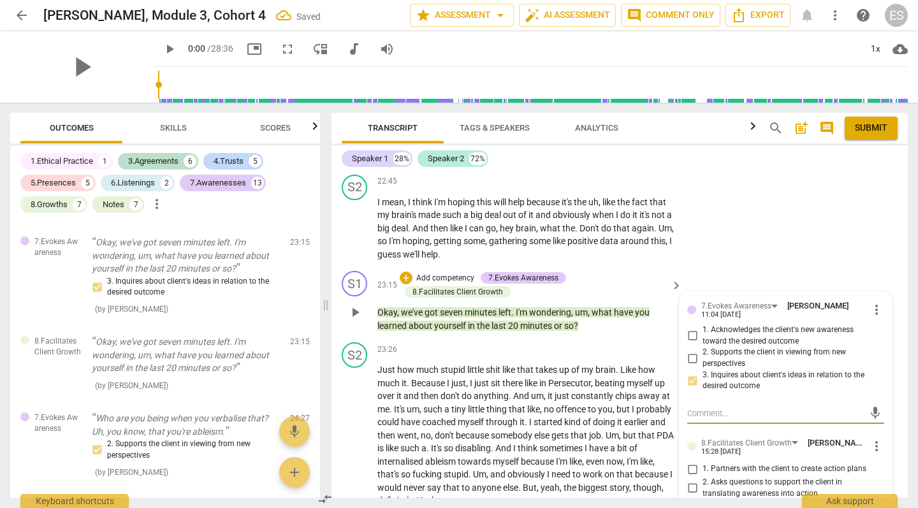
click at [691, 481] on input "2. Asks questions to support the client in translating awareness into action" at bounding box center [692, 488] width 20 height 15
checkbox input "true"
click at [520, 417] on span "through" at bounding box center [503, 422] width 34 height 10
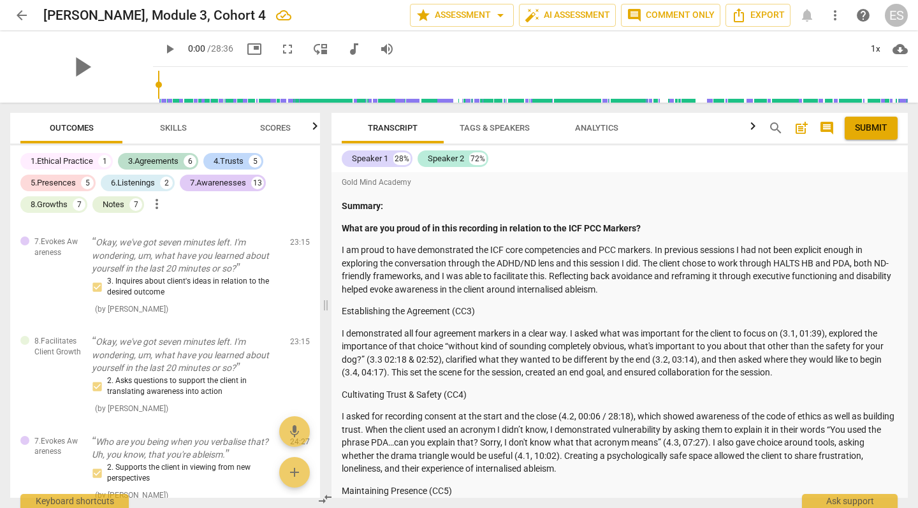
scroll to position [0, 0]
click at [858, 127] on span "Submit" at bounding box center [871, 128] width 33 height 13
click at [26, 18] on span "arrow_back" at bounding box center [21, 15] width 15 height 15
